Goal: Transaction & Acquisition: Obtain resource

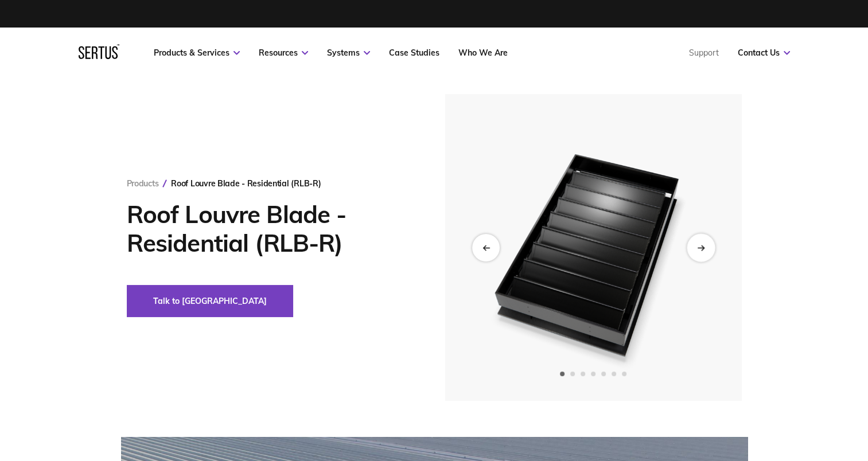
click at [704, 248] on div "Next slide" at bounding box center [700, 247] width 28 height 28
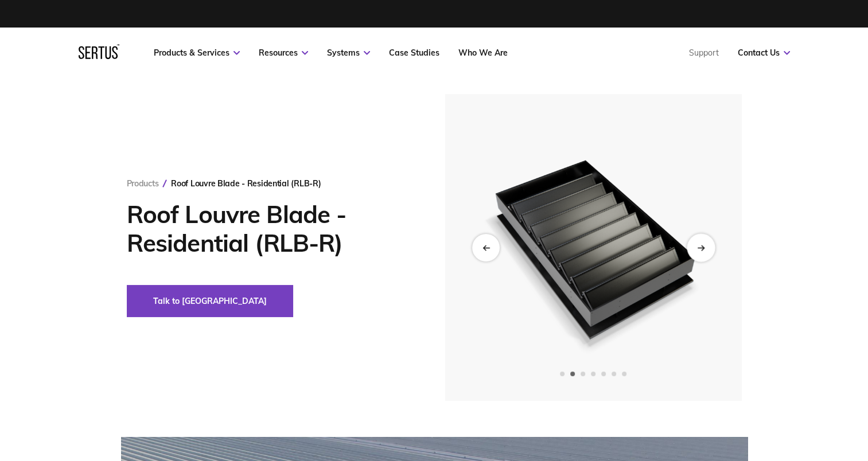
click at [704, 248] on div "Next slide" at bounding box center [700, 247] width 28 height 28
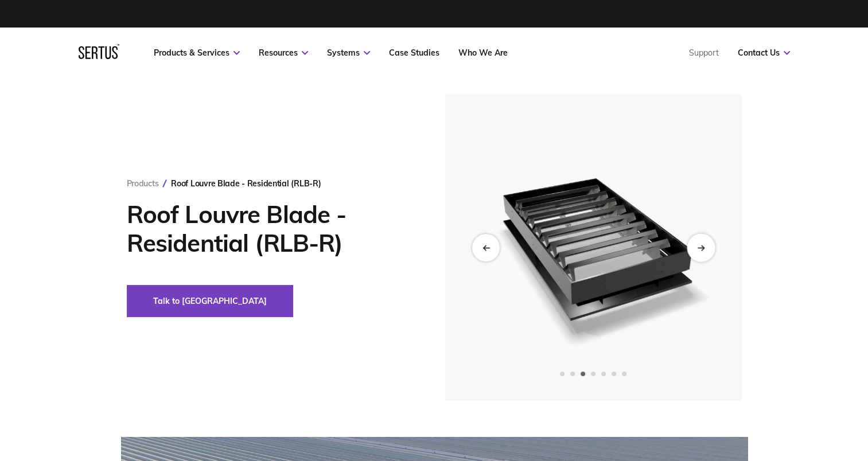
click at [704, 248] on div "Next slide" at bounding box center [700, 247] width 28 height 28
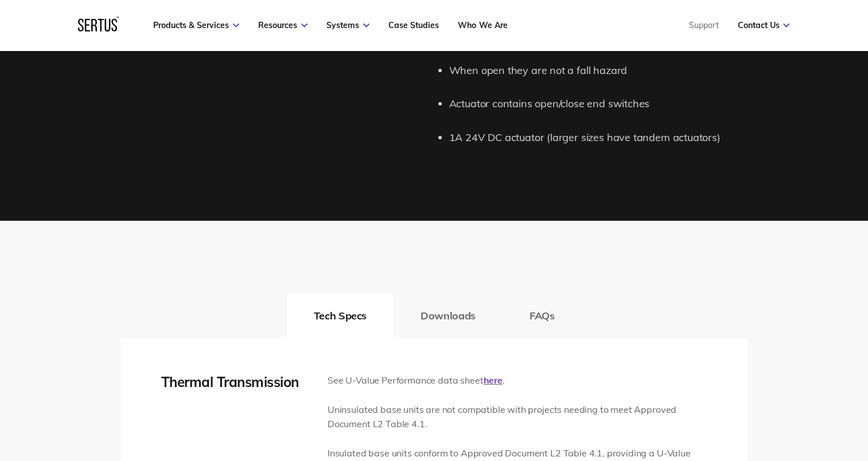
scroll to position [1491, 0]
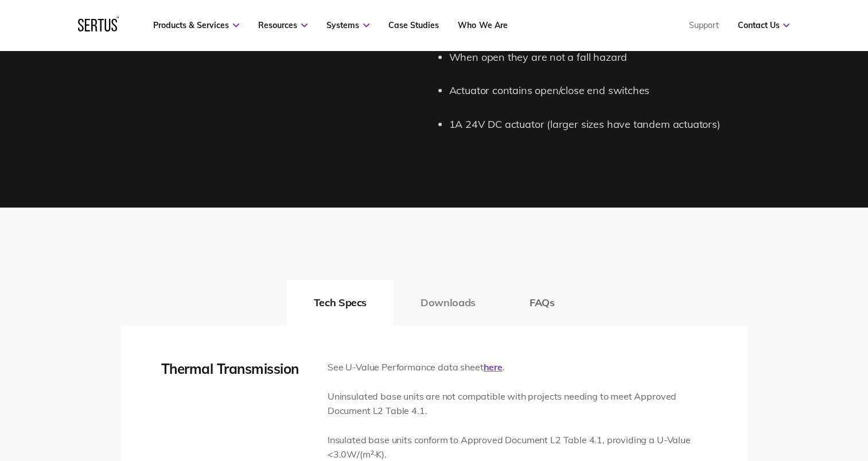
click at [426, 304] on button "Downloads" at bounding box center [447, 303] width 109 height 46
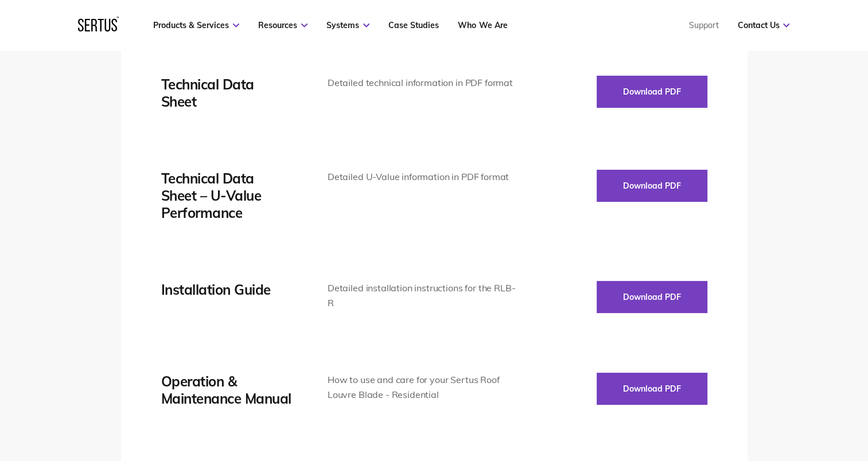
scroll to position [1663, 0]
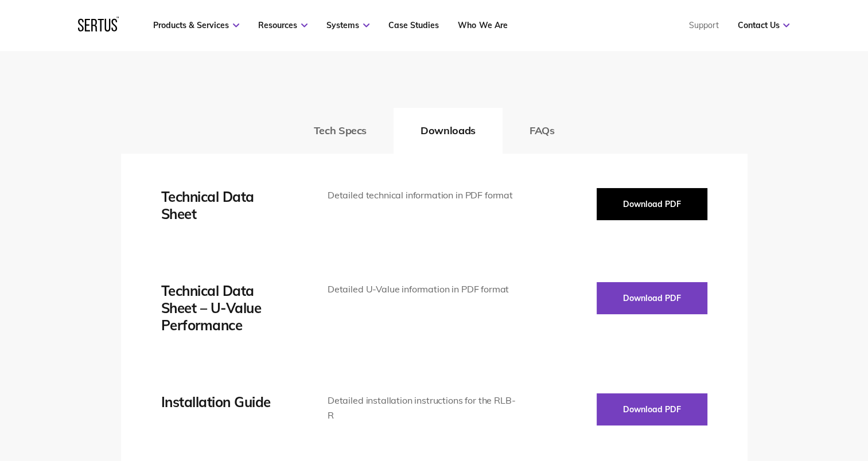
click at [635, 199] on button "Download PDF" at bounding box center [651, 204] width 111 height 32
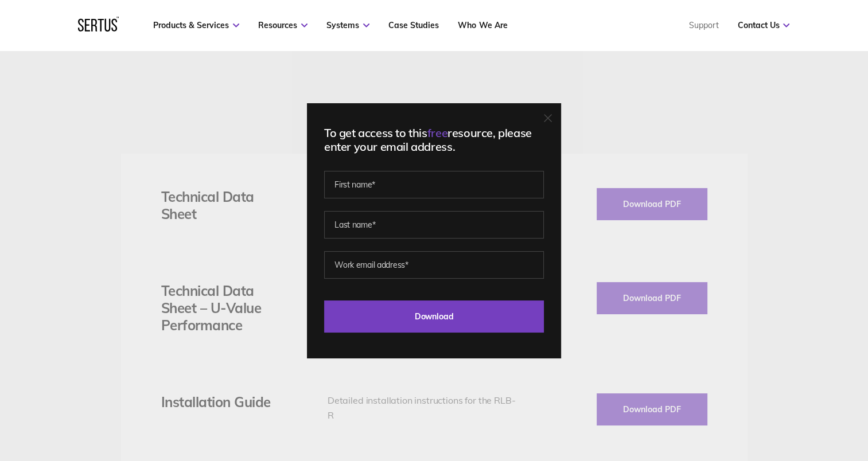
click at [549, 118] on icon at bounding box center [548, 118] width 8 height 8
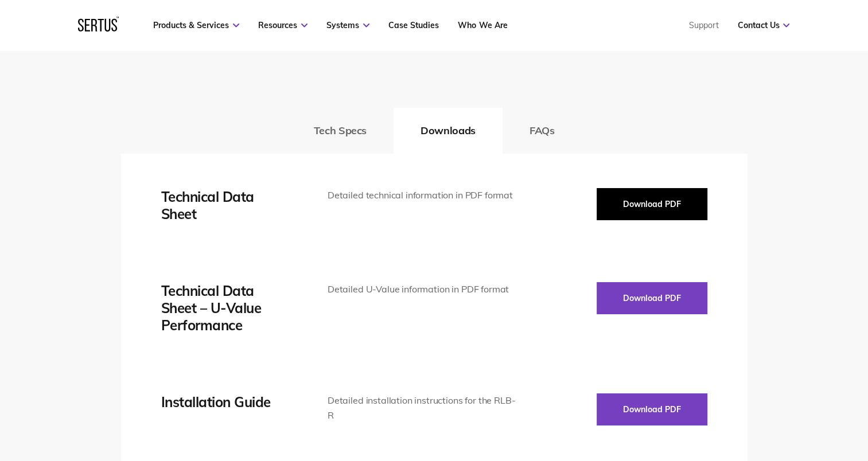
click at [624, 194] on button "Download PDF" at bounding box center [651, 204] width 111 height 32
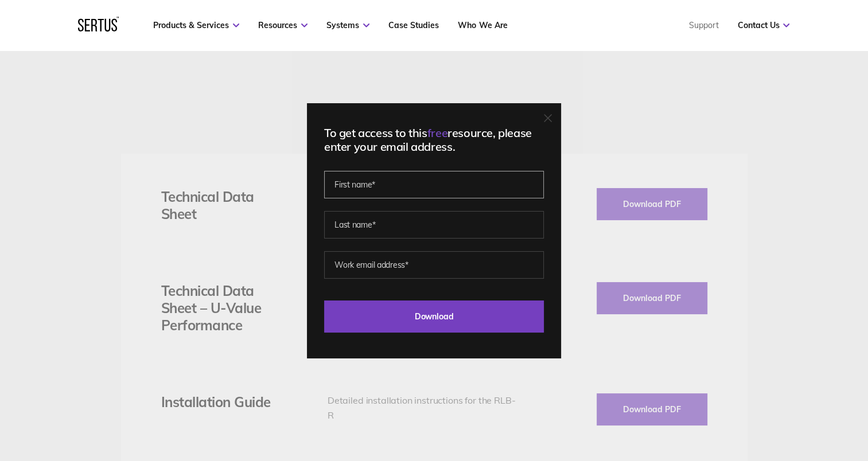
click at [476, 190] on input "text" at bounding box center [434, 185] width 220 height 28
type input "[PERSON_NAME]"
type input "Dagon"
type input "[EMAIL_ADDRESS][DOMAIN_NAME]"
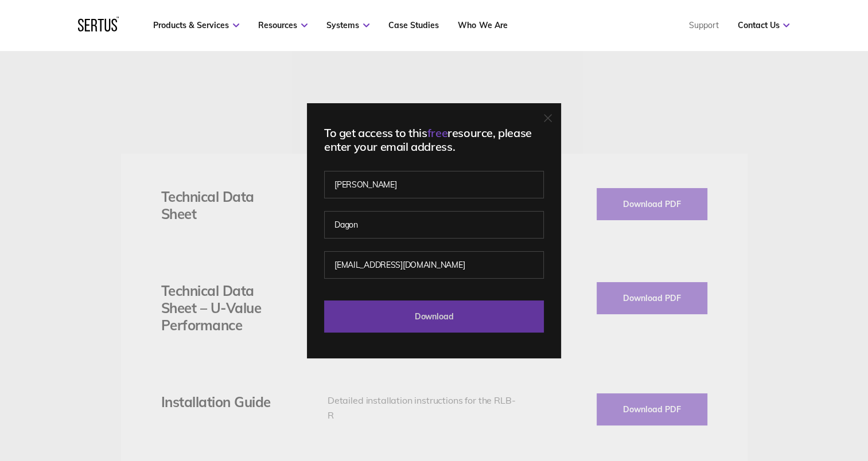
click at [479, 325] on input "Download" at bounding box center [434, 317] width 220 height 32
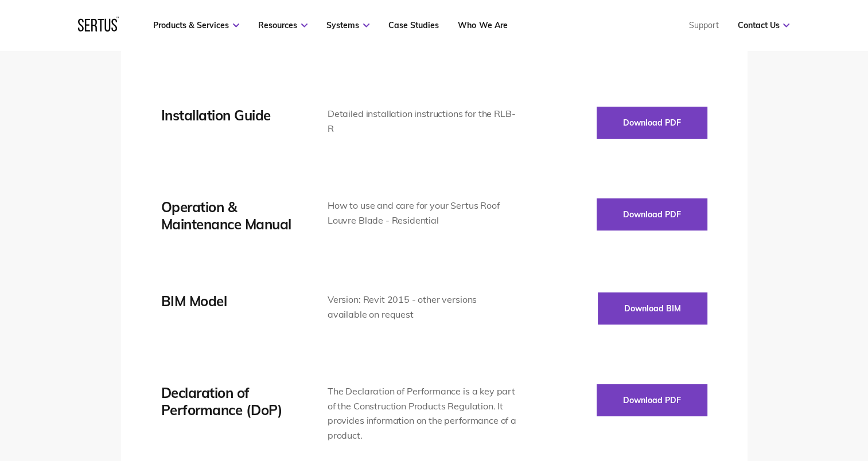
scroll to position [2065, 0]
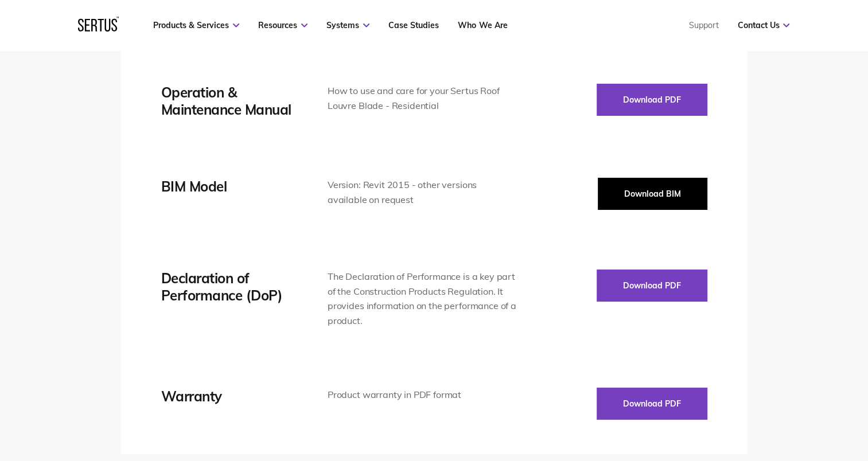
click at [630, 193] on button "Download BIM" at bounding box center [653, 194] width 110 height 32
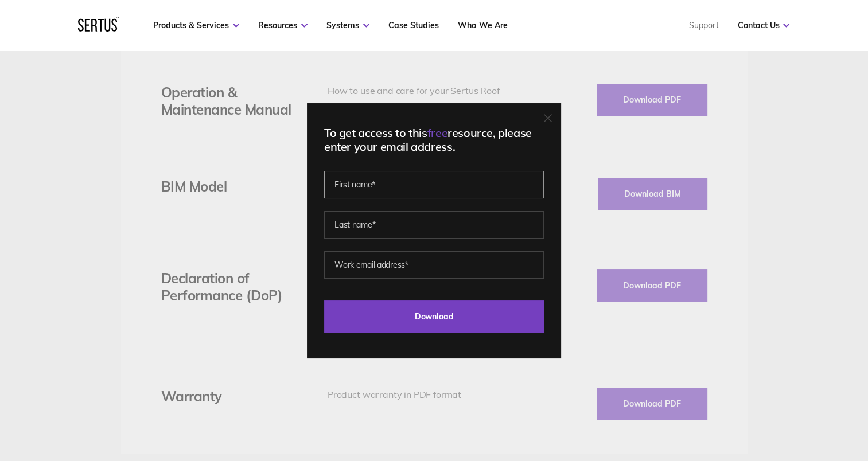
click at [422, 188] on input "text" at bounding box center [434, 185] width 220 height 28
type input "[PERSON_NAME]"
type input "Dagon"
type input "[EMAIL_ADDRESS][DOMAIN_NAME]"
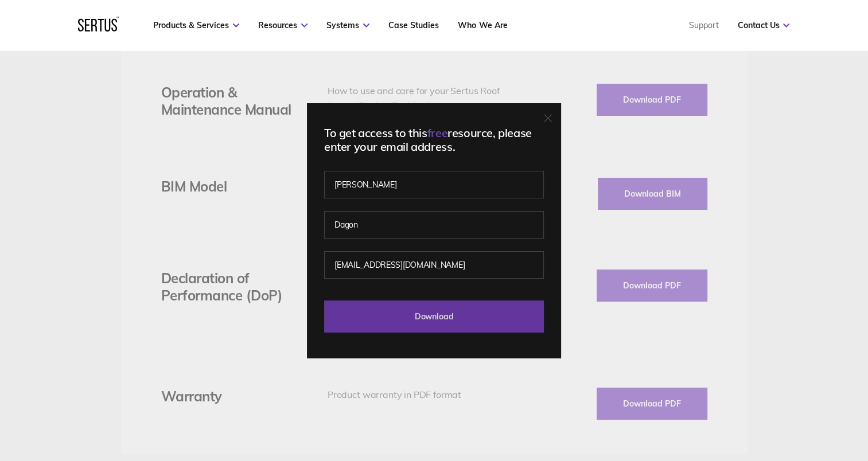
click at [421, 315] on input "Download" at bounding box center [434, 317] width 220 height 32
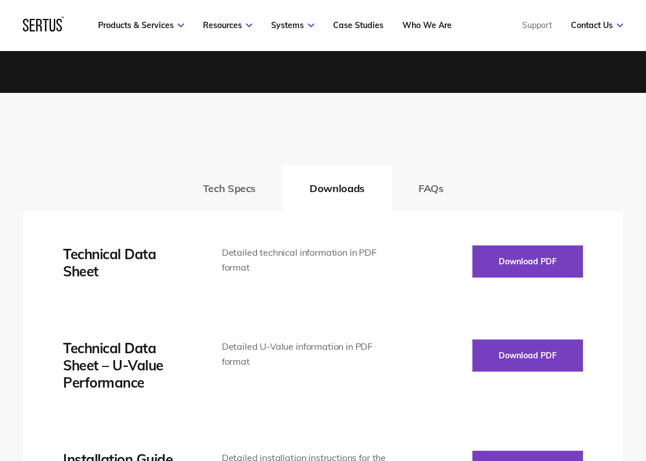
scroll to position [1555, 0]
